Goal: Task Accomplishment & Management: Complete application form

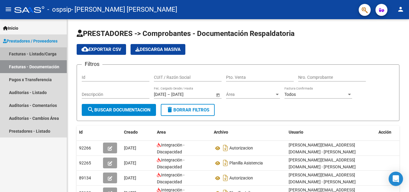
click at [29, 53] on link "Facturas - Listado/Carga" at bounding box center [33, 53] width 67 height 13
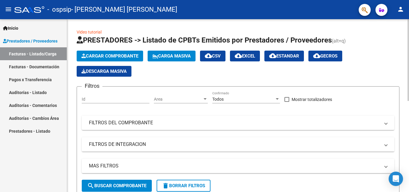
click at [107, 58] on span "Cargar Comprobante" at bounding box center [109, 55] width 57 height 5
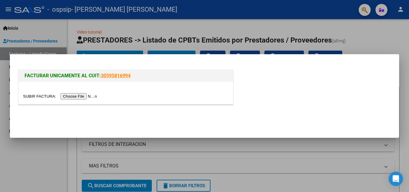
click at [84, 95] on input "file" at bounding box center [61, 96] width 76 height 6
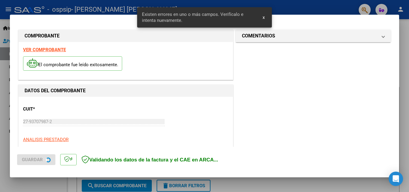
scroll to position [146, 0]
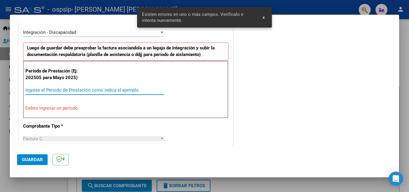
click at [133, 89] on input "Ingrese el Período de Prestación como indica el ejemplo" at bounding box center [94, 89] width 138 height 5
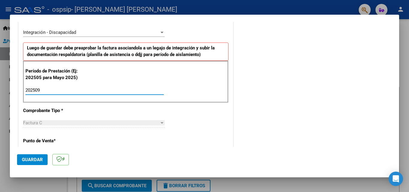
type input "202509"
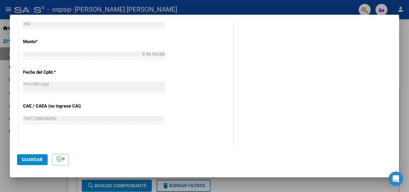
scroll to position [366, 0]
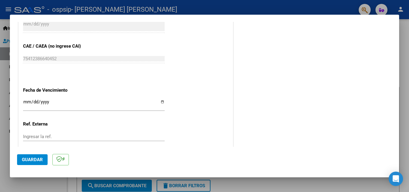
click at [26, 106] on input "Ingresar la fecha" at bounding box center [94, 104] width 142 height 10
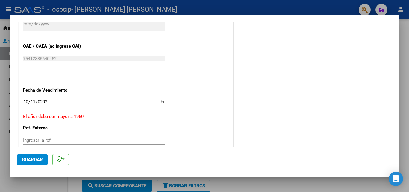
type input "[DATE]"
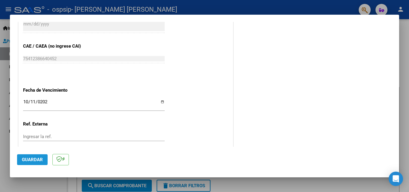
click at [36, 158] on span "Guardar" at bounding box center [32, 159] width 21 height 5
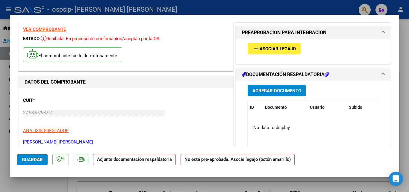
scroll to position [0, 0]
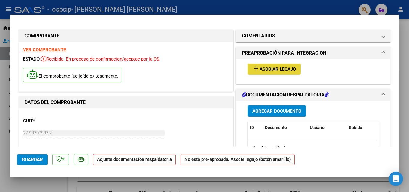
click at [292, 66] on button "add Asociar Legajo" at bounding box center [273, 68] width 53 height 11
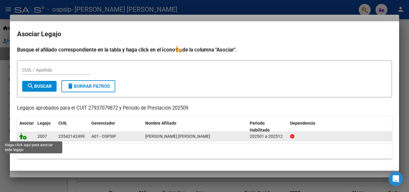
click at [23, 138] on icon at bounding box center [22, 136] width 7 height 7
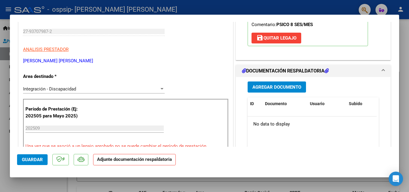
scroll to position [113, 0]
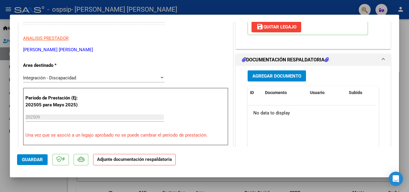
click at [275, 75] on span "Agregar Documento" at bounding box center [276, 75] width 49 height 5
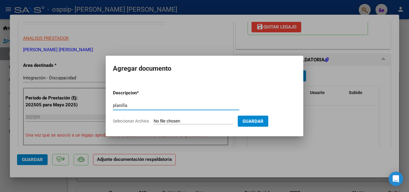
type input "planilla"
click at [200, 121] on input "Seleccionar Archivo" at bounding box center [193, 122] width 79 height 6
type input "C:\fakepath\Nacho septiembre planilla.pdf"
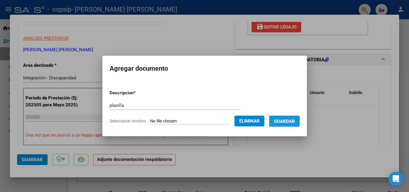
click at [289, 123] on span "Guardar" at bounding box center [284, 121] width 21 height 5
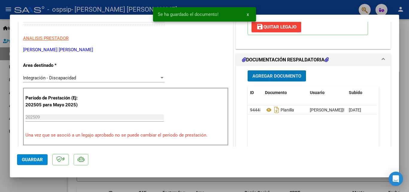
click at [283, 75] on span "Agregar Documento" at bounding box center [276, 75] width 49 height 5
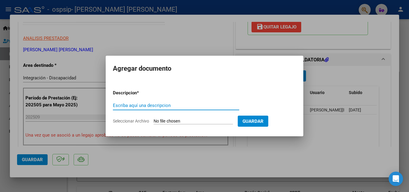
click at [159, 106] on input "Escriba aquí una descripcion" at bounding box center [176, 105] width 126 height 5
type input "fc"
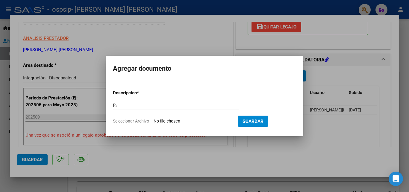
click at [214, 121] on input "Seleccionar Archivo" at bounding box center [193, 122] width 79 height 6
type input "C:\fakepath\[PERSON_NAME] PS AUTORIZACION 2025 SEGUN RESOLUCION 360 22_firmado.…"
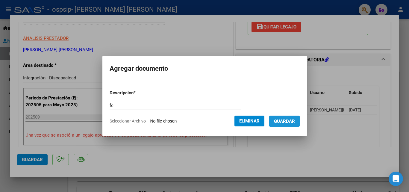
click at [286, 123] on span "Guardar" at bounding box center [284, 121] width 21 height 5
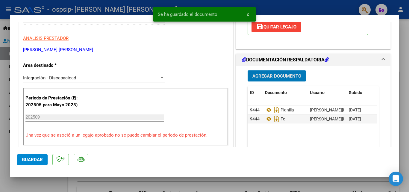
click at [274, 80] on button "Agregar Documento" at bounding box center [276, 75] width 58 height 11
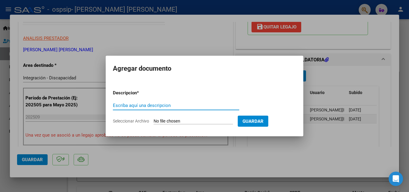
click at [142, 108] on input "Escriba aquí una descripcion" at bounding box center [176, 105] width 126 height 5
type input "fc"
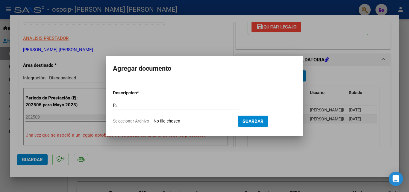
click at [225, 120] on input "Seleccionar Archivo" at bounding box center [193, 122] width 79 height 6
type input "C:\fakepath\27937079872_011_00001_00000260.pdf"
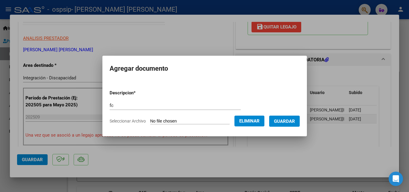
click at [285, 121] on span "Guardar" at bounding box center [284, 121] width 21 height 5
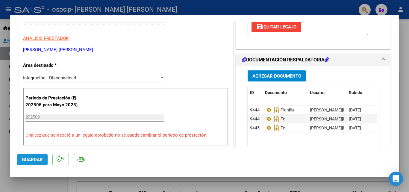
click at [37, 157] on span "Guardar" at bounding box center [32, 159] width 21 height 5
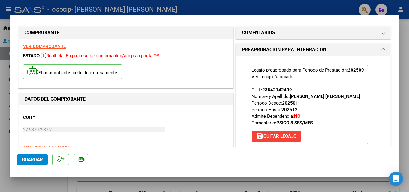
click at [408, 142] on div at bounding box center [204, 96] width 409 height 192
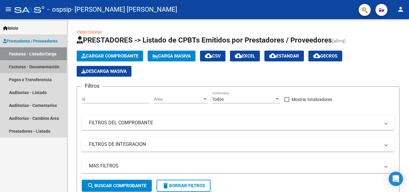
click at [45, 65] on link "Facturas - Documentación" at bounding box center [33, 66] width 67 height 13
